Goal: Task Accomplishment & Management: Complete application form

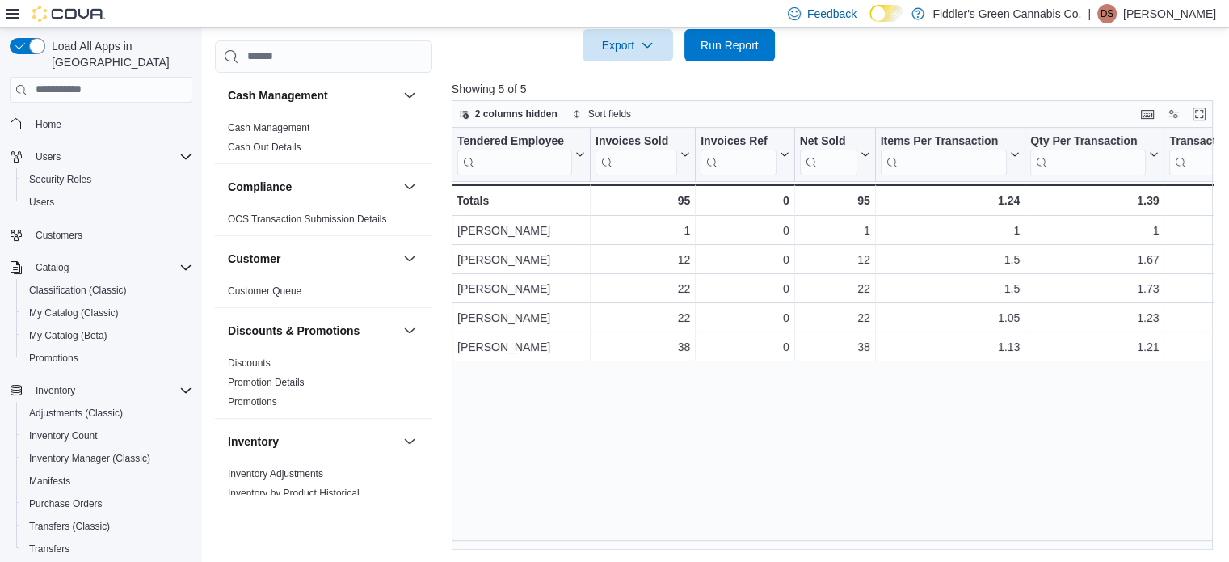
scroll to position [207, 0]
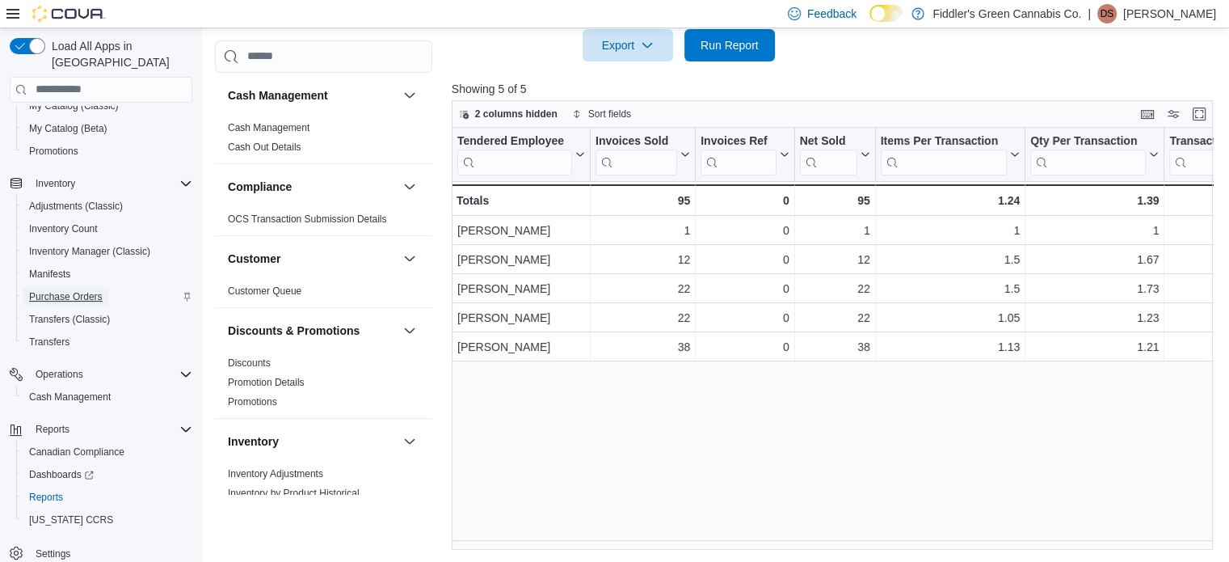
click at [100, 290] on span "Purchase Orders" at bounding box center [66, 296] width 74 height 13
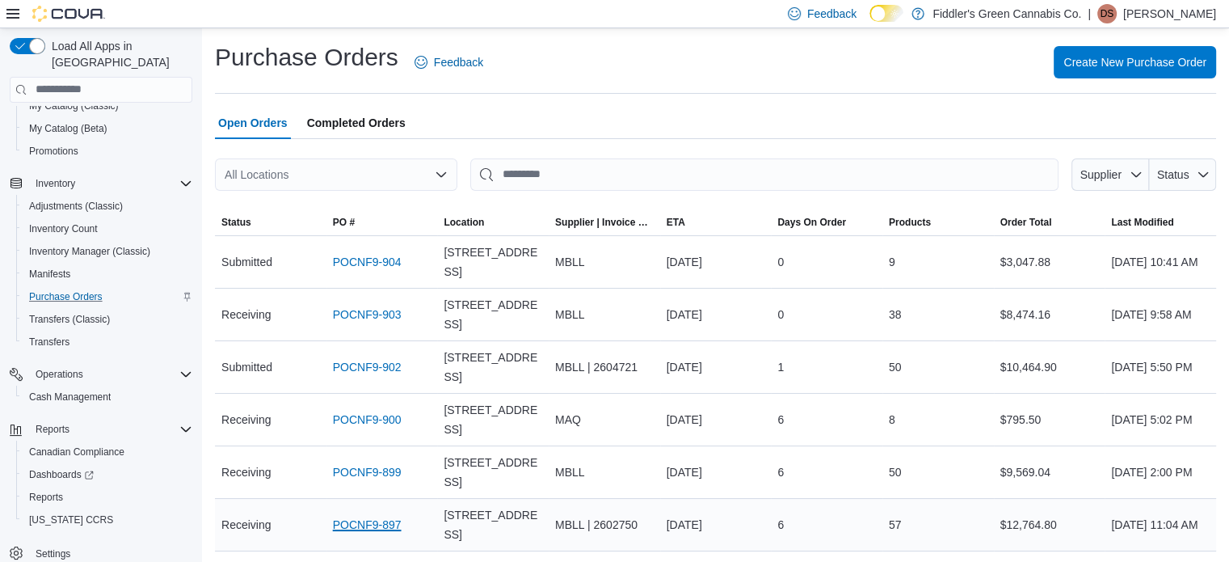
click at [368, 523] on link "POCNF9-897" at bounding box center [367, 524] width 69 height 19
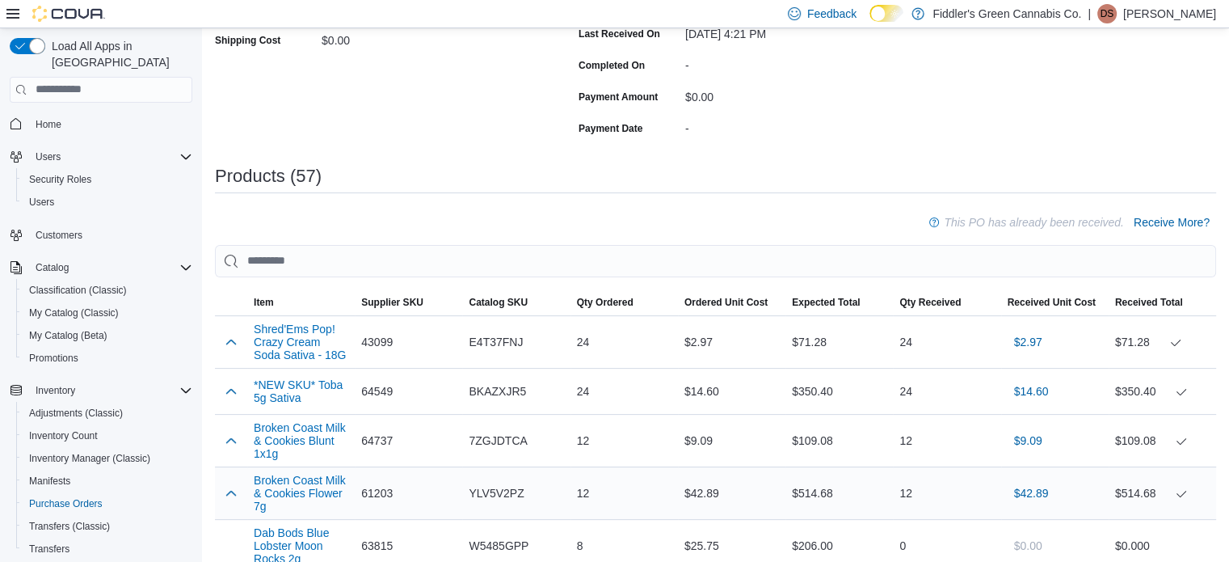
scroll to position [349, 0]
click at [1178, 221] on span "Receive More?" at bounding box center [1172, 222] width 76 height 16
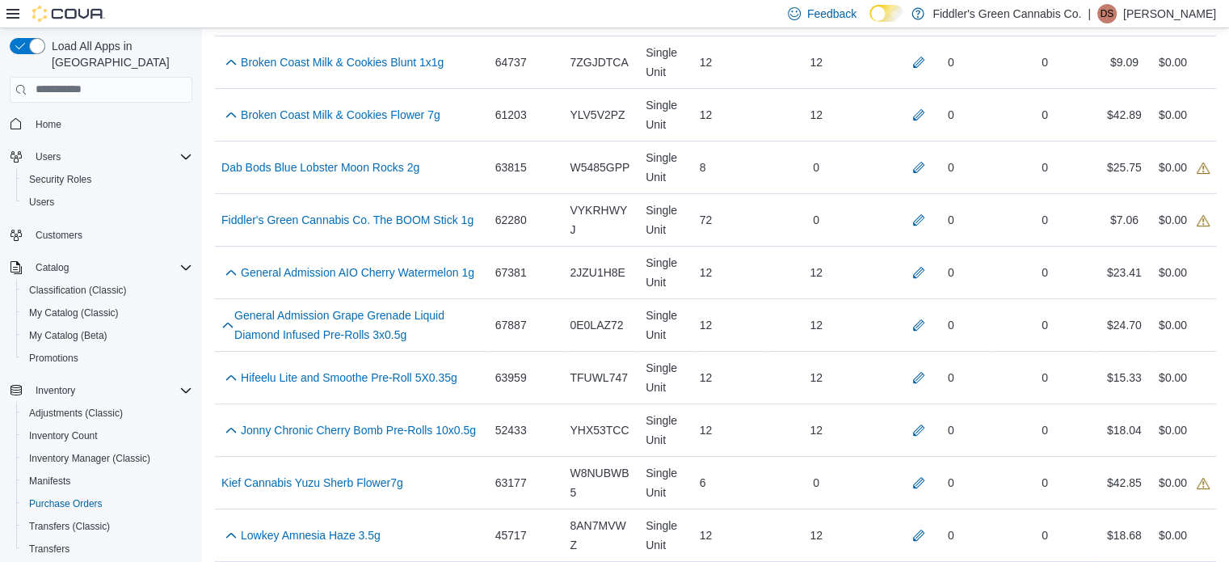
scroll to position [569, 0]
click at [928, 218] on button "button" at bounding box center [918, 218] width 19 height 19
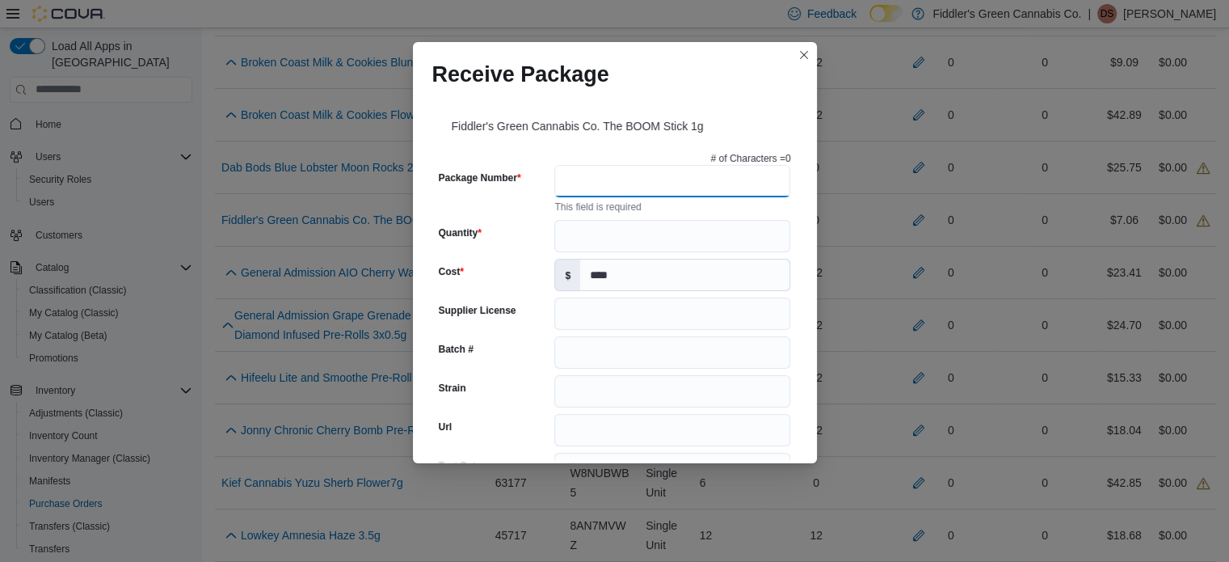
click at [701, 177] on input "Package Number" at bounding box center [672, 181] width 236 height 32
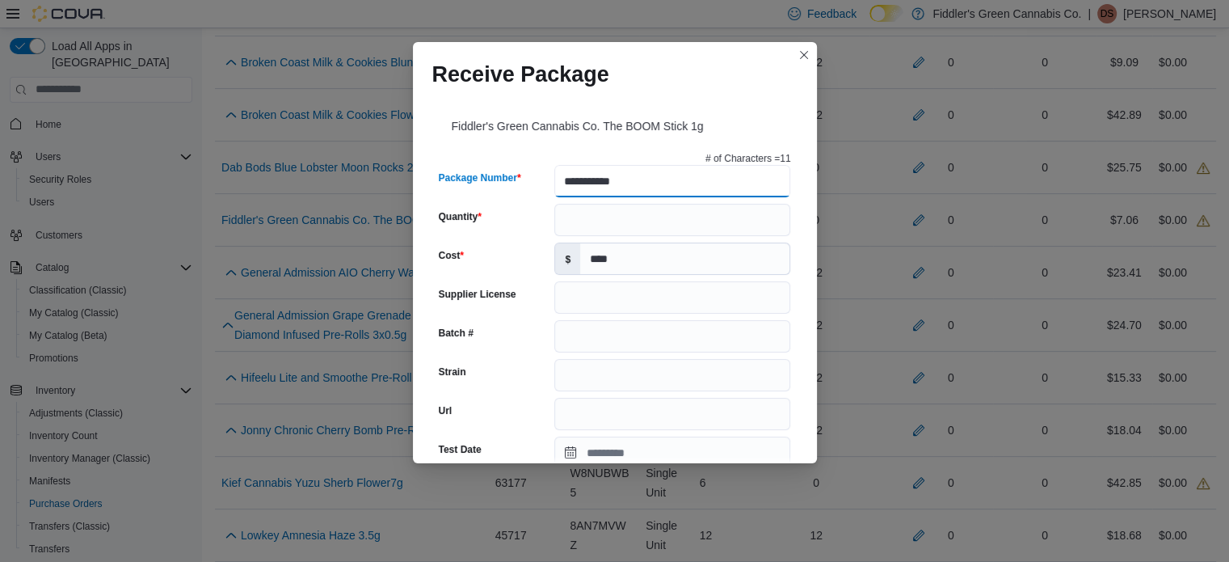
type input "**********"
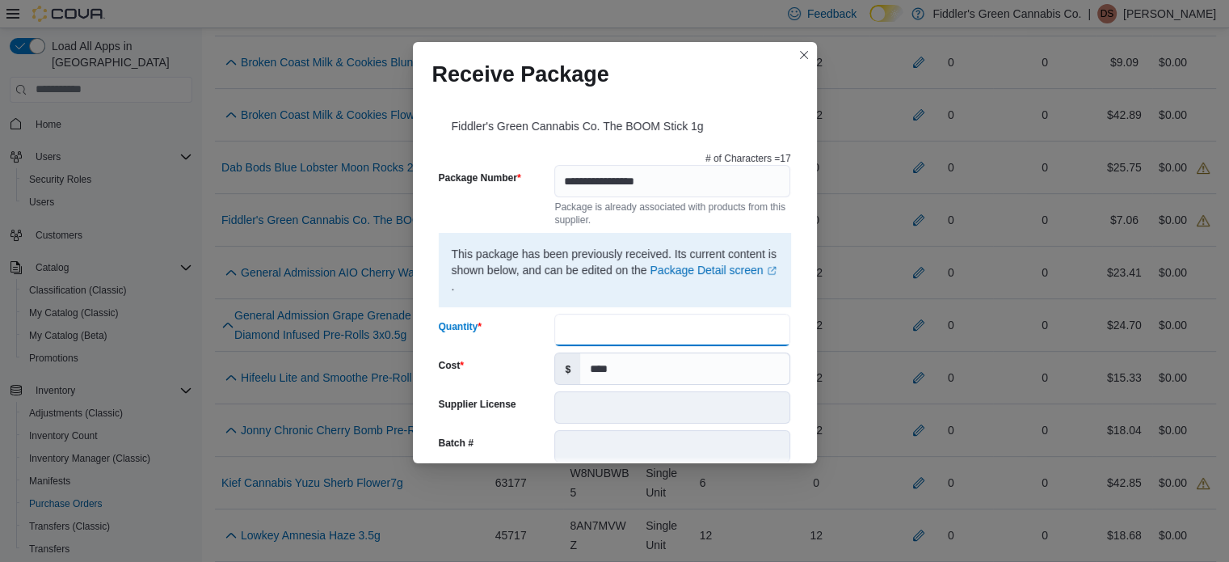
click at [612, 339] on input "Quantity" at bounding box center [672, 329] width 236 height 32
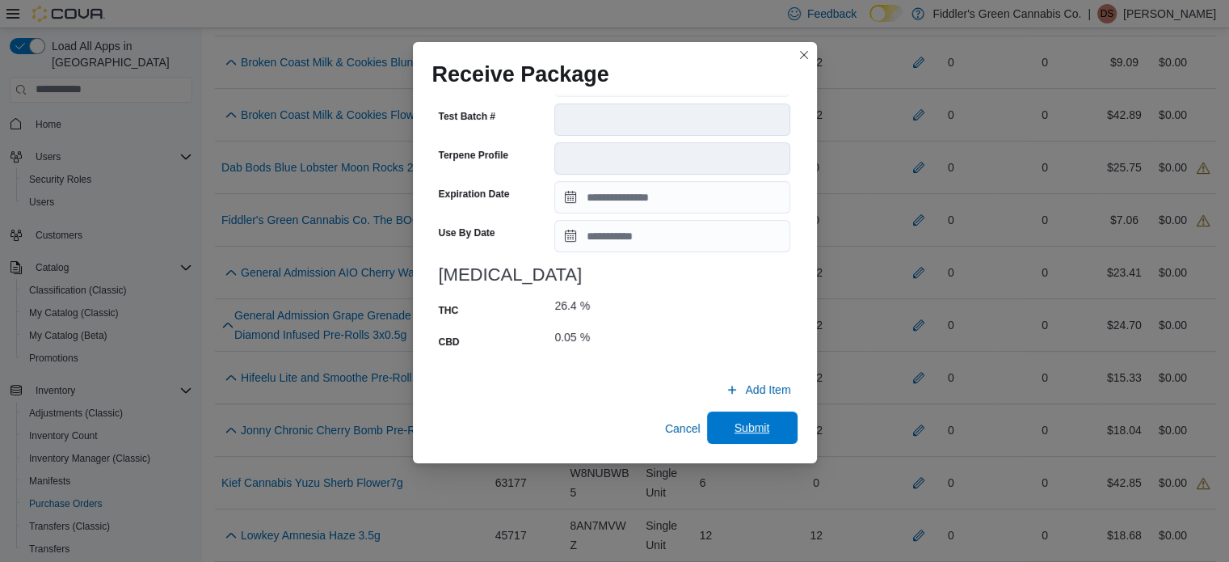
type input "**"
click at [754, 441] on span "Submit" at bounding box center [752, 427] width 71 height 32
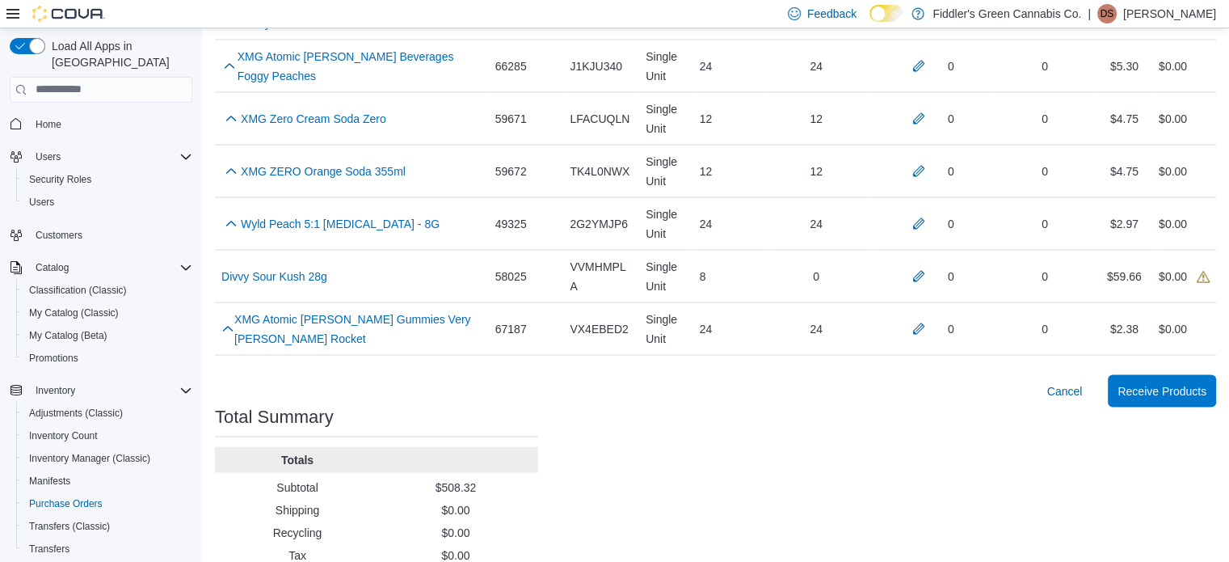
scroll to position [3179, 0]
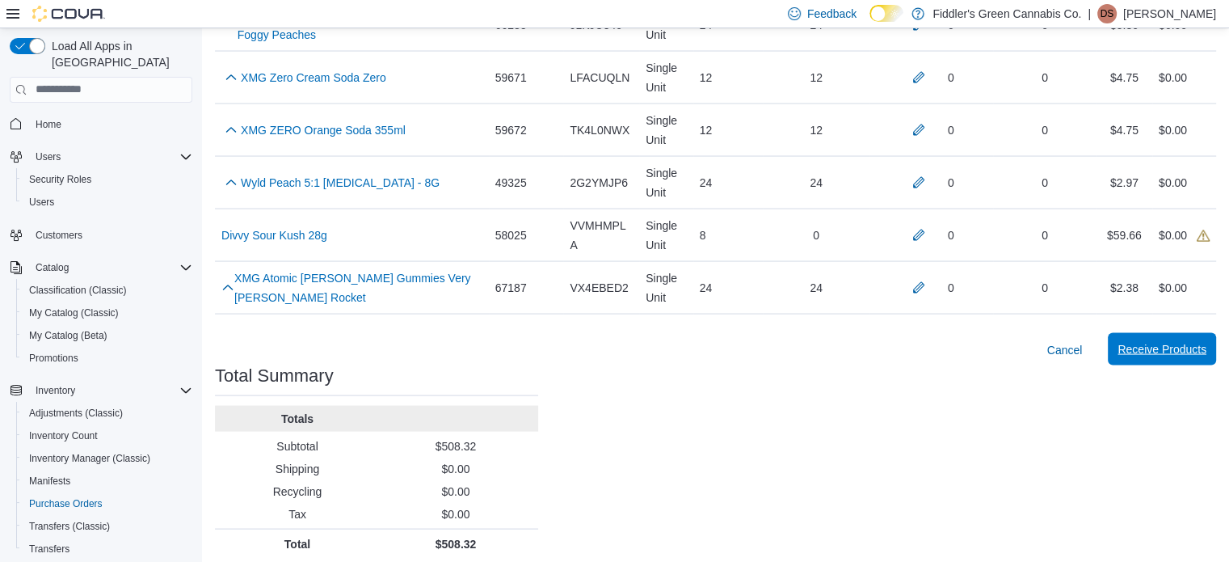
click at [1200, 343] on span "Receive Products" at bounding box center [1161, 349] width 89 height 16
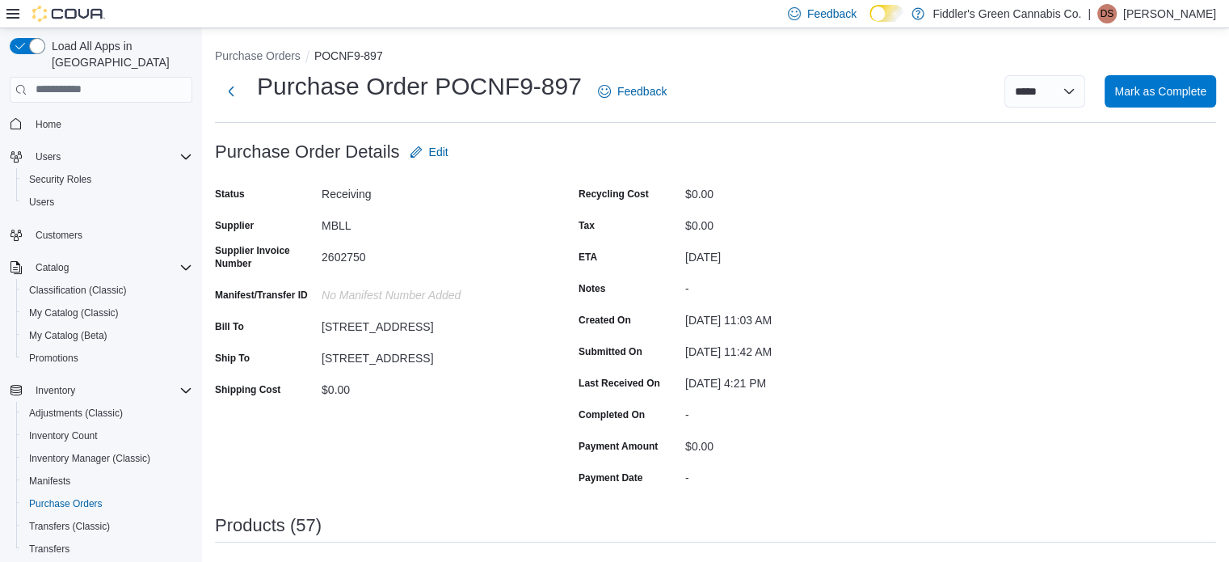
scroll to position [217, 0]
